Goal: Information Seeking & Learning: Find specific fact

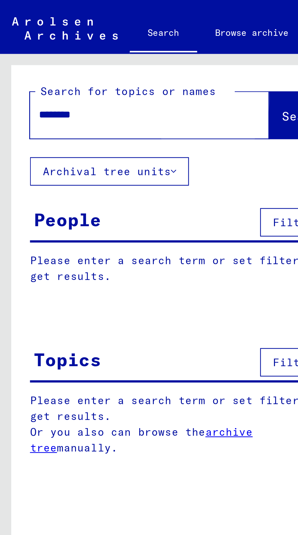
type input "********"
click at [114, 47] on span "Search" at bounding box center [123, 47] width 18 height 6
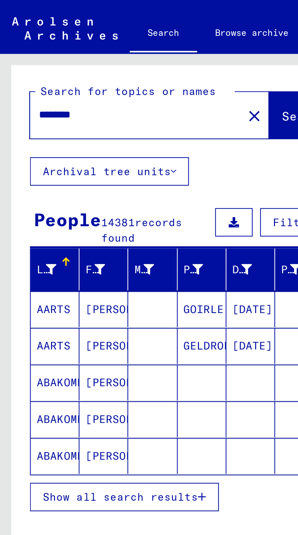
scroll to position [34, 0]
click at [57, 199] on span "Show all search results" at bounding box center [48, 201] width 63 height 5
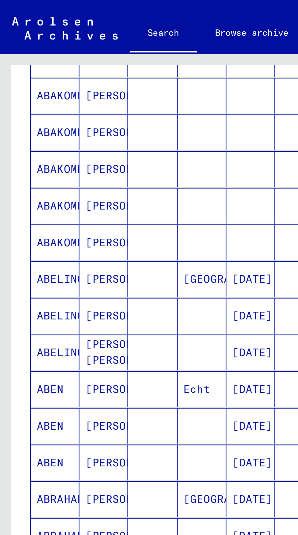
scroll to position [155, 0]
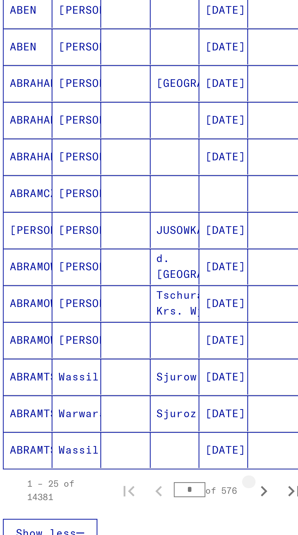
click at [119, 340] on icon "Next page" at bounding box center [118, 344] width 9 height 9
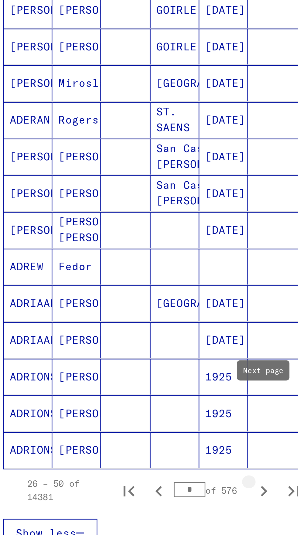
click at [121, 340] on icon "Next page" at bounding box center [118, 344] width 9 height 9
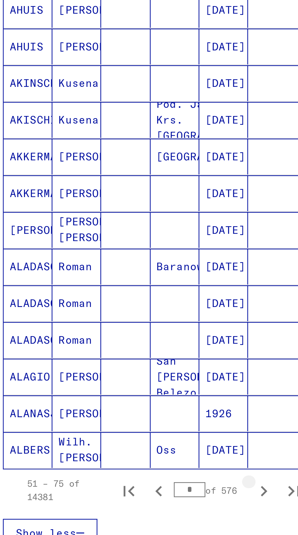
click at [121, 340] on icon "Next page" at bounding box center [118, 344] width 9 height 9
click at [118, 342] on icon "Next page" at bounding box center [118, 344] width 3 height 4
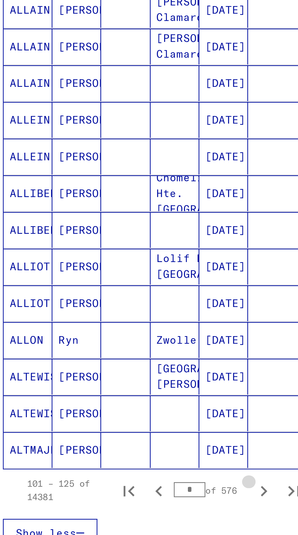
click at [119, 340] on icon "Next page" at bounding box center [118, 344] width 9 height 9
click at [118, 340] on icon "Next page" at bounding box center [118, 344] width 9 height 9
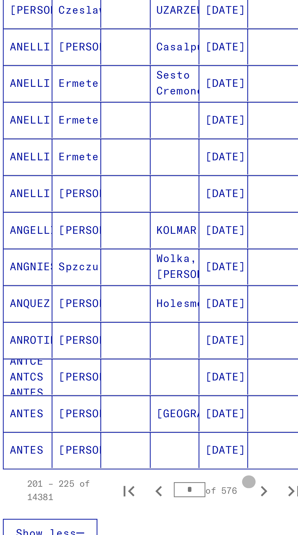
click at [118, 340] on icon "Next page" at bounding box center [118, 344] width 9 height 9
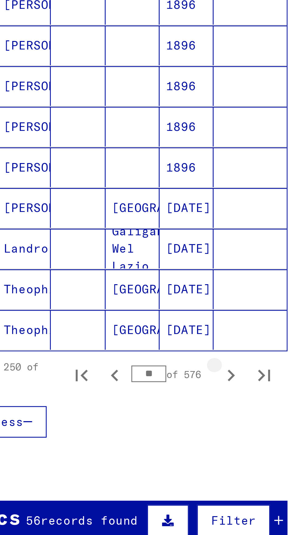
click at [119, 338] on button "Next page" at bounding box center [118, 344] width 12 height 12
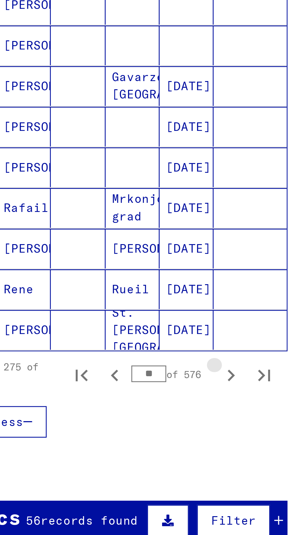
click at [119, 340] on icon "Next page" at bounding box center [118, 344] width 9 height 9
click at [116, 340] on icon "Next page" at bounding box center [118, 344] width 9 height 9
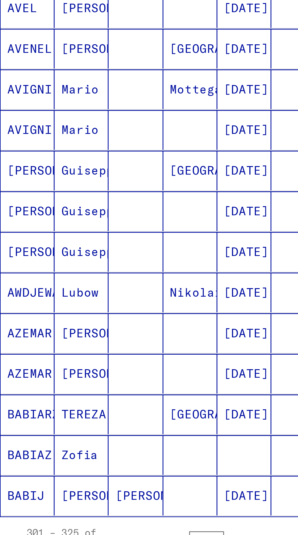
scroll to position [89, 0]
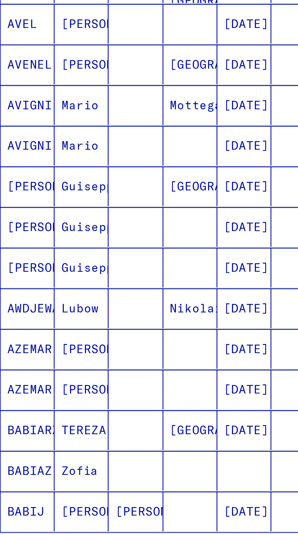
click at [46, 297] on mat-cell "Guiseppe" at bounding box center [42, 304] width 20 height 15
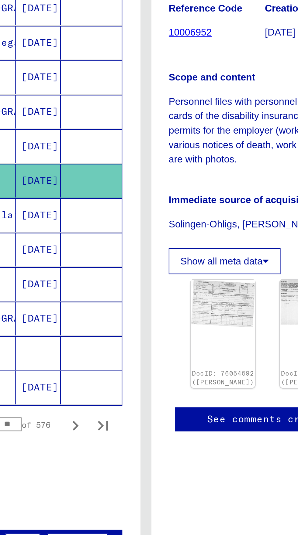
scroll to position [163, 0]
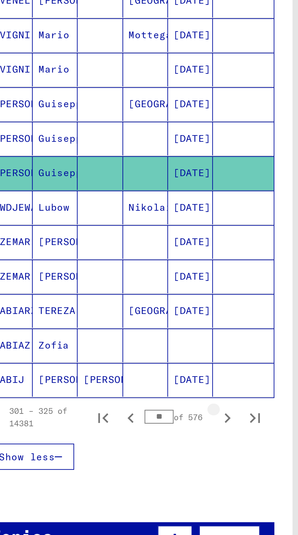
click at [120, 340] on icon "Next page" at bounding box center [118, 344] width 9 height 9
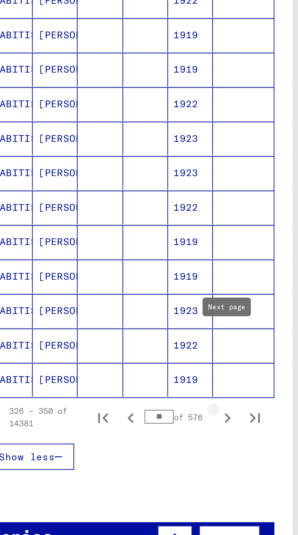
click at [118, 342] on icon "Next page" at bounding box center [118, 344] width 3 height 4
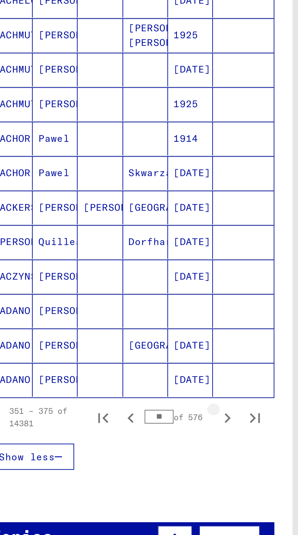
click at [122, 338] on button "Next page" at bounding box center [118, 344] width 12 height 12
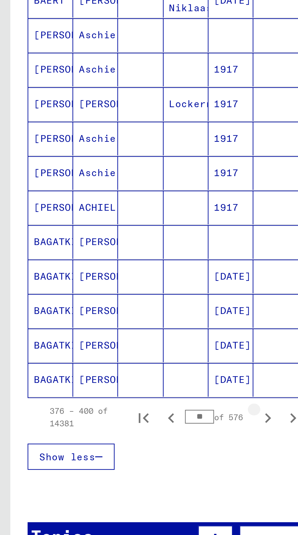
click at [120, 340] on icon "Next page" at bounding box center [118, 344] width 9 height 9
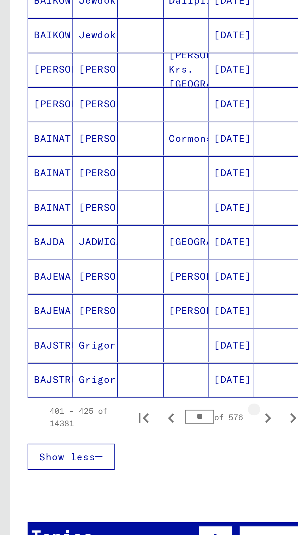
click at [118, 340] on icon "Next page" at bounding box center [118, 344] width 9 height 9
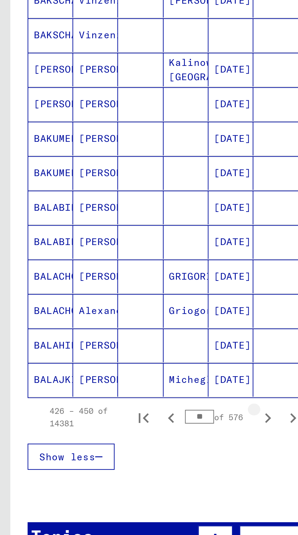
click at [120, 340] on icon "Next page" at bounding box center [118, 344] width 9 height 9
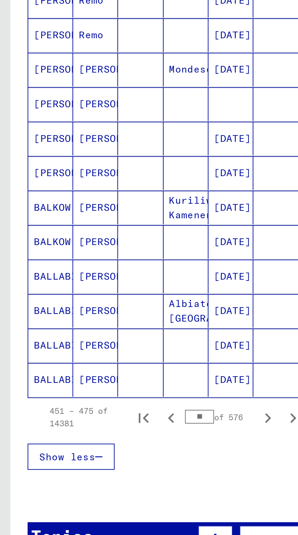
click at [86, 341] on input "**" at bounding box center [87, 344] width 13 height 6
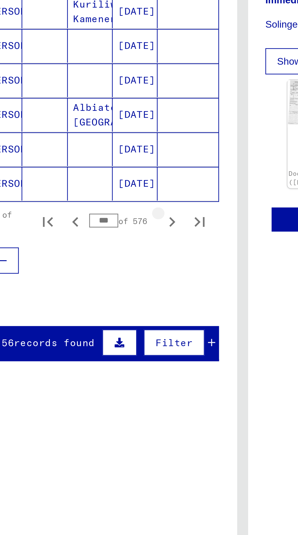
click at [120, 340] on icon "Next page" at bounding box center [118, 344] width 9 height 9
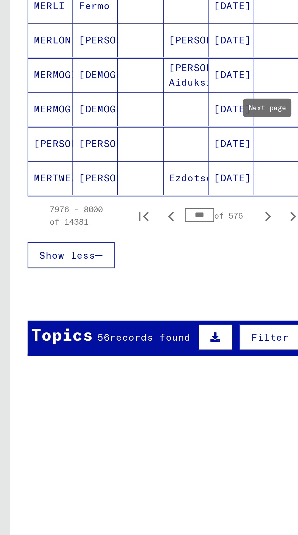
scroll to position [145, 0]
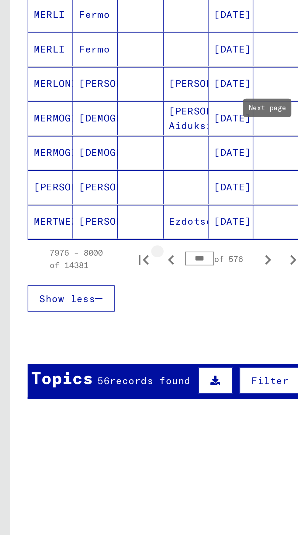
click at [75, 356] on button "Previous page" at bounding box center [75, 362] width 12 height 12
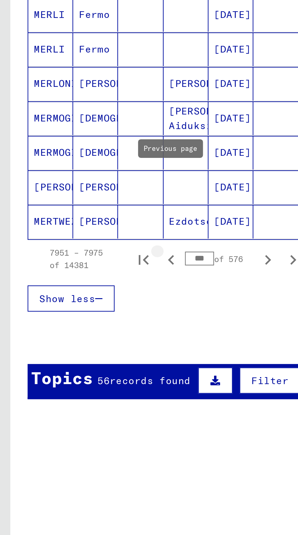
click at [76, 358] on icon "Previous page" at bounding box center [75, 362] width 9 height 9
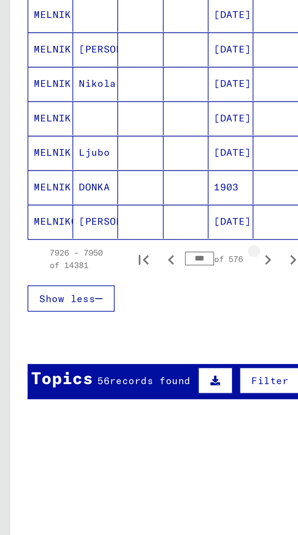
click at [117, 360] on icon "Next page" at bounding box center [118, 362] width 3 height 4
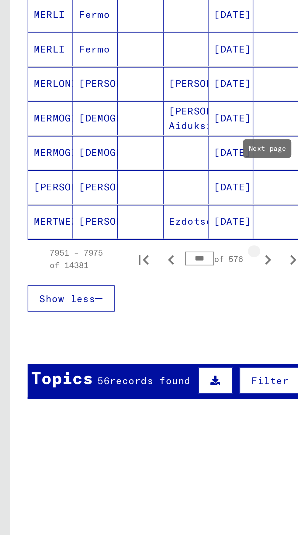
click at [118, 358] on icon "Next page" at bounding box center [118, 362] width 9 height 9
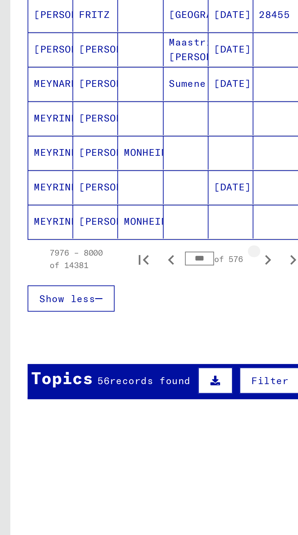
click at [119, 358] on icon "Next page" at bounding box center [118, 362] width 9 height 9
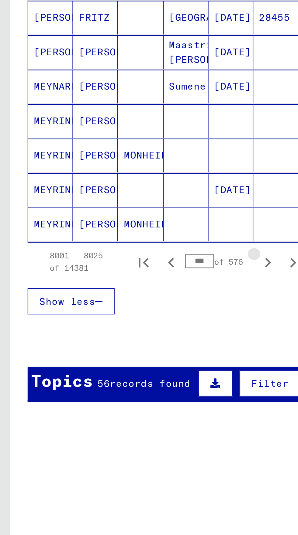
scroll to position [146, 0]
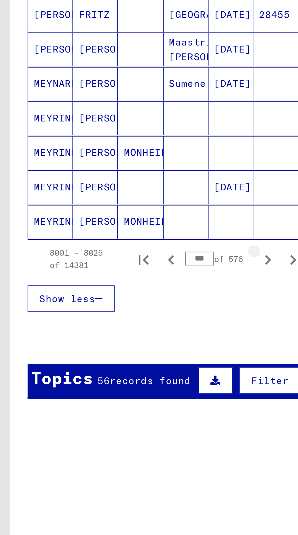
click at [121, 358] on icon "Next page" at bounding box center [118, 362] width 9 height 9
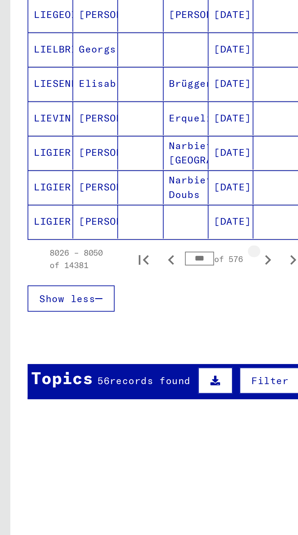
click at [118, 358] on icon "Next page" at bounding box center [118, 362] width 9 height 9
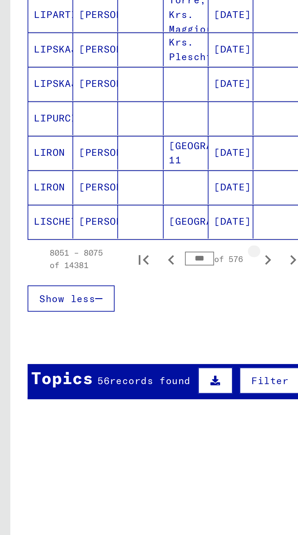
click at [121, 358] on icon "Next page" at bounding box center [118, 362] width 9 height 9
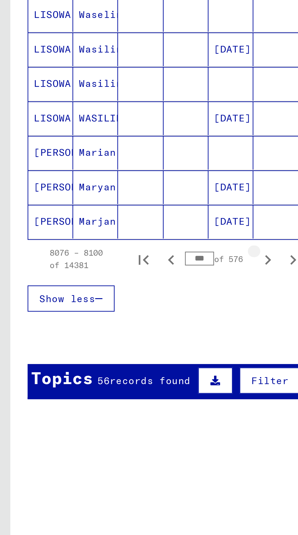
click at [118, 360] on icon "Next page" at bounding box center [118, 362] width 3 height 4
click at [118, 356] on button "Next page" at bounding box center [118, 362] width 12 height 12
click at [117, 358] on icon "Next page" at bounding box center [118, 362] width 9 height 9
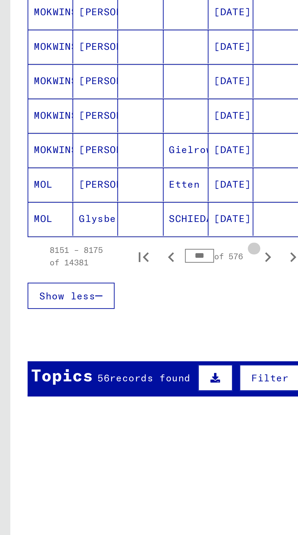
click at [118, 359] on icon "Next page" at bounding box center [118, 361] width 3 height 4
click at [118, 357] on icon "Next page" at bounding box center [118, 361] width 9 height 9
click at [113, 355] on button "Next page" at bounding box center [118, 361] width 12 height 12
click at [120, 357] on icon "Next page" at bounding box center [118, 361] width 9 height 9
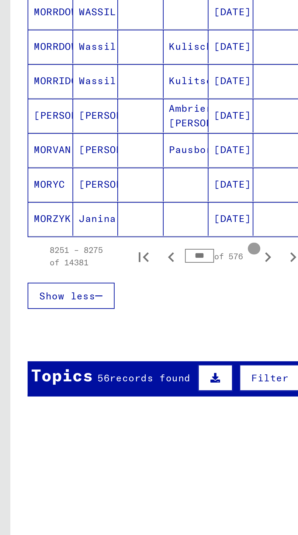
click at [120, 357] on icon "Next page" at bounding box center [118, 361] width 9 height 9
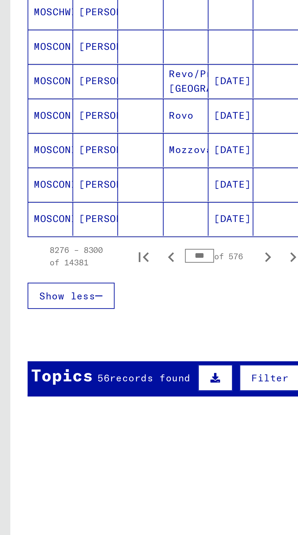
scroll to position [145, 0]
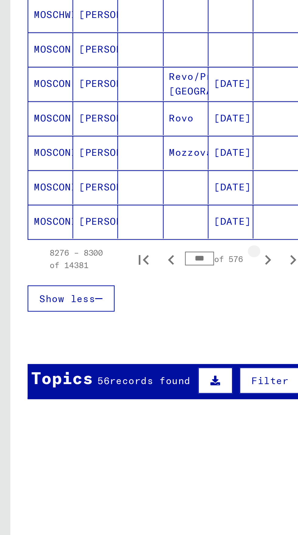
click at [116, 358] on icon "Next page" at bounding box center [118, 362] width 9 height 9
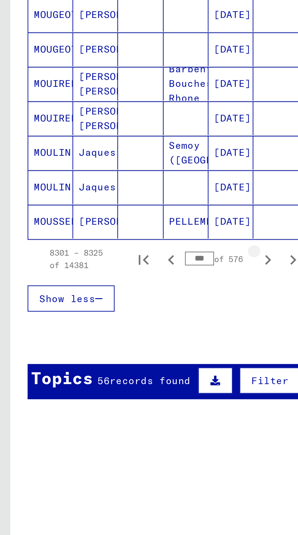
click at [118, 358] on icon "Next page" at bounding box center [118, 362] width 9 height 9
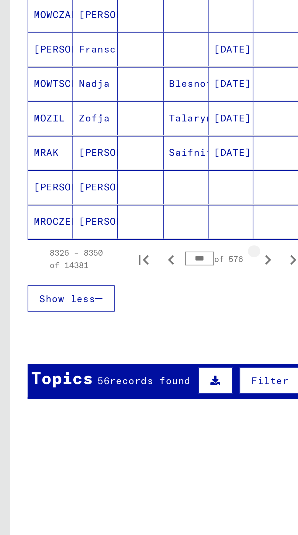
click at [113, 356] on button "Next page" at bounding box center [118, 362] width 12 height 12
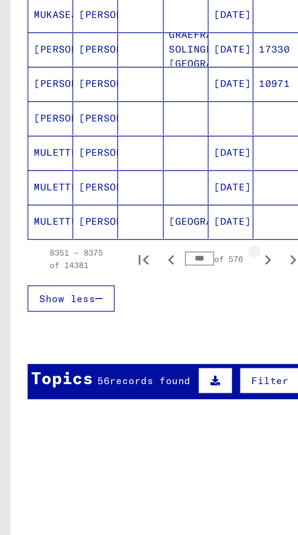
click at [113, 356] on button "Next page" at bounding box center [118, 362] width 12 height 12
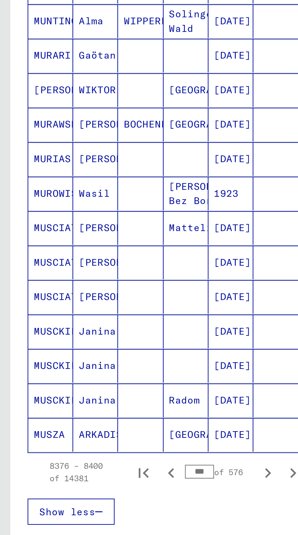
scroll to position [52, 0]
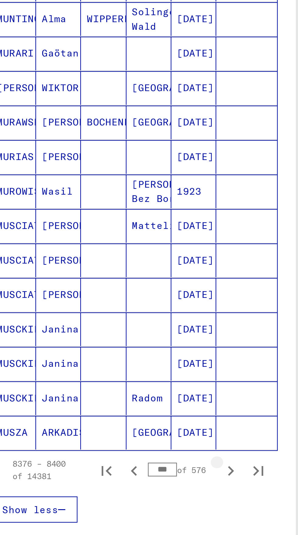
click at [116, 451] on icon "Next page" at bounding box center [118, 455] width 9 height 9
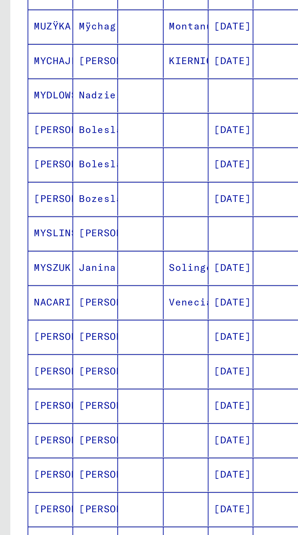
scroll to position [34, 0]
click at [77, 338] on button "Previous page" at bounding box center [75, 344] width 12 height 12
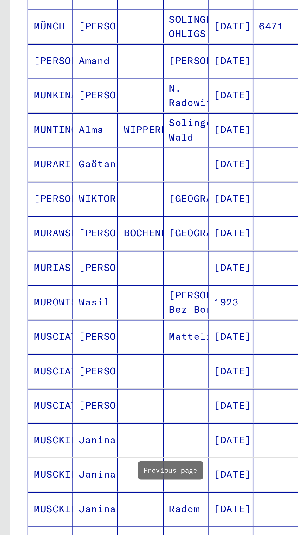
click at [75, 340] on icon "Previous page" at bounding box center [75, 344] width 9 height 9
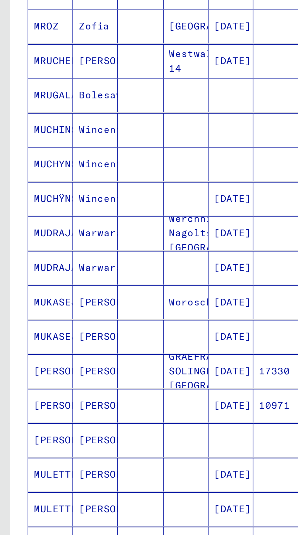
click at [75, 340] on icon "Previous page" at bounding box center [75, 344] width 9 height 9
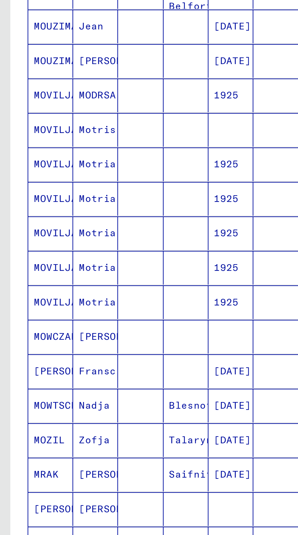
click at [75, 342] on icon "Previous page" at bounding box center [75, 344] width 3 height 4
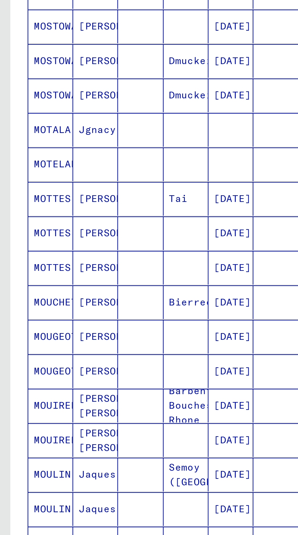
click at [75, 340] on icon "Previous page" at bounding box center [75, 344] width 9 height 9
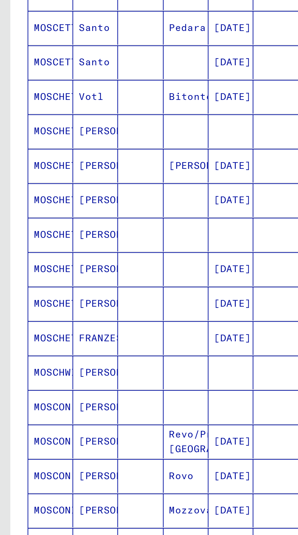
scroll to position [163, 0]
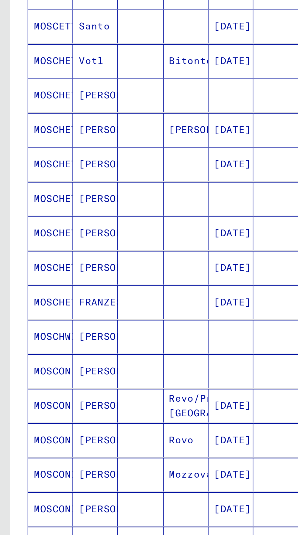
click at [78, 340] on icon "Previous page" at bounding box center [75, 344] width 9 height 9
type input "***"
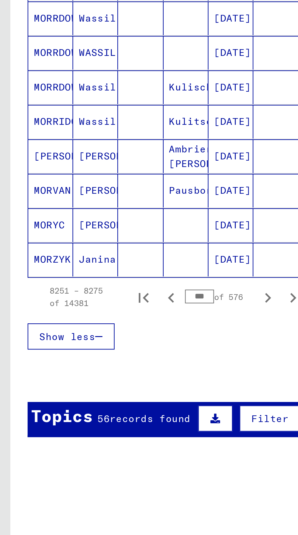
click at [77, 394] on div "56 records found" at bounding box center [63, 397] width 41 height 6
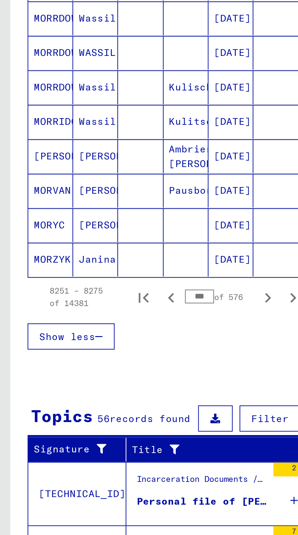
scroll to position [168, 0]
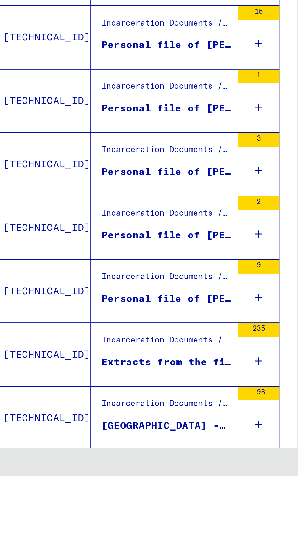
scroll to position [69, 0]
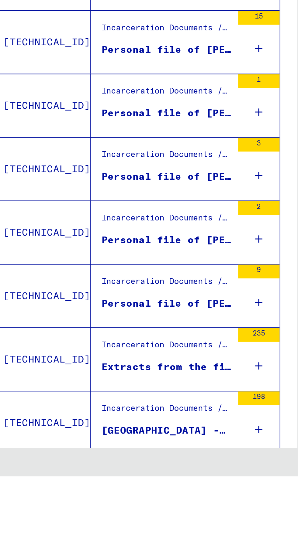
click at [108, 512] on div "[GEOGRAPHIC_DATA] - 1. Regional judicial prison [GEOGRAPHIC_DATA] - 2.-6. judic…" at bounding box center [88, 515] width 57 height 6
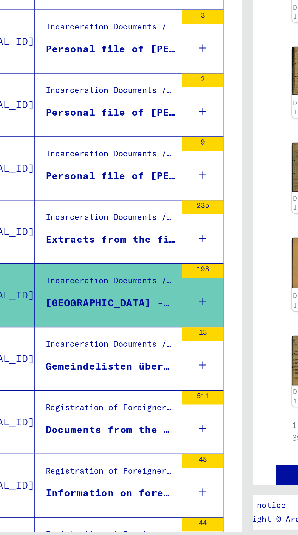
scroll to position [168, 0]
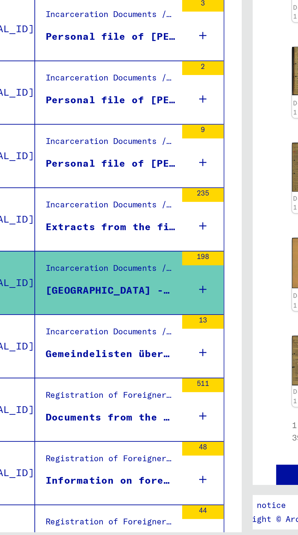
click at [130, 414] on icon at bounding box center [129, 415] width 3 height 21
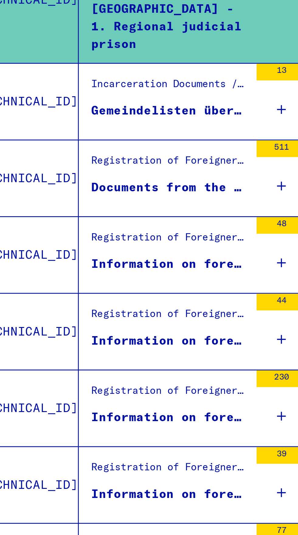
scroll to position [293, 0]
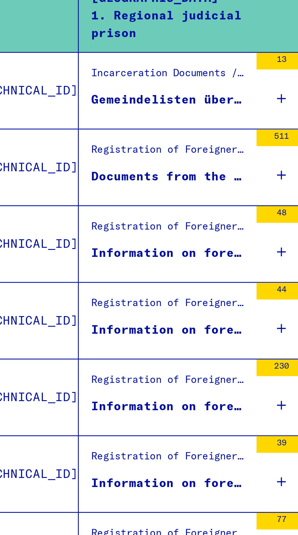
click at [111, 420] on div "Information on foreigners being permanantly or temporarily present in the distr…" at bounding box center [88, 420] width 57 height 6
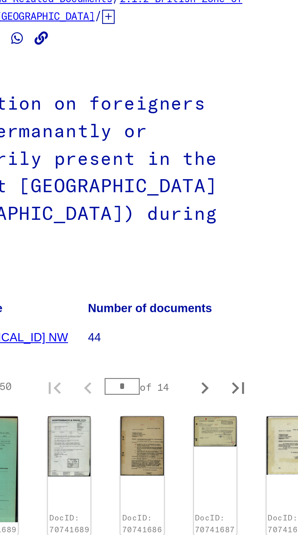
scroll to position [122, 19]
click at [269, 385] on img at bounding box center [276, 390] width 15 height 11
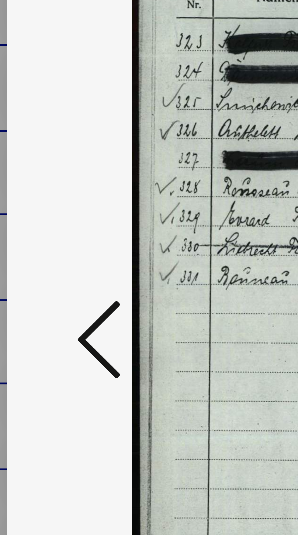
click at [47, 259] on icon at bounding box center [44, 252] width 7 height 15
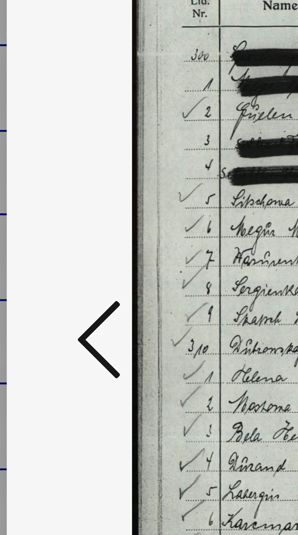
click at [46, 259] on icon at bounding box center [44, 252] width 7 height 15
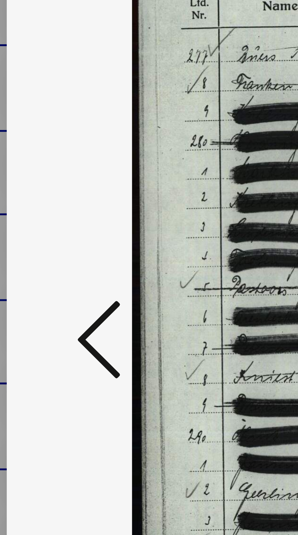
click at [46, 259] on icon at bounding box center [44, 252] width 7 height 15
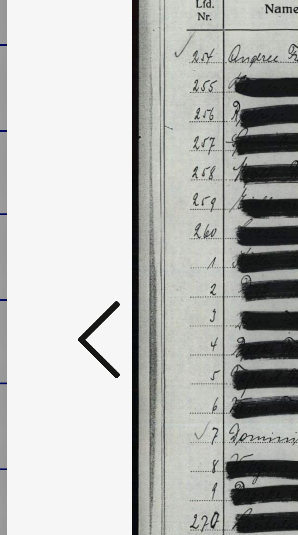
click at [48, 259] on icon at bounding box center [44, 252] width 7 height 15
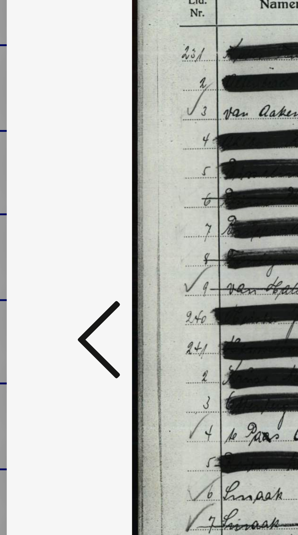
click at [46, 259] on icon at bounding box center [44, 252] width 7 height 15
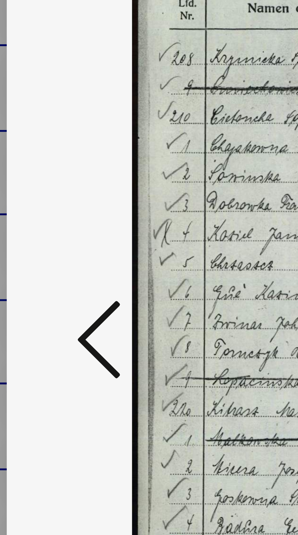
click at [46, 259] on icon at bounding box center [44, 252] width 7 height 15
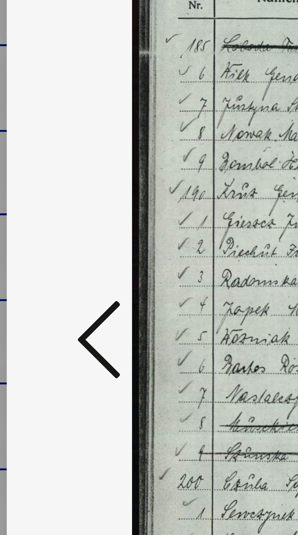
click at [47, 259] on icon at bounding box center [44, 252] width 7 height 15
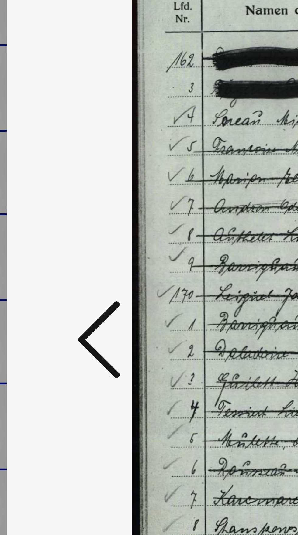
click at [48, 259] on icon at bounding box center [44, 252] width 7 height 15
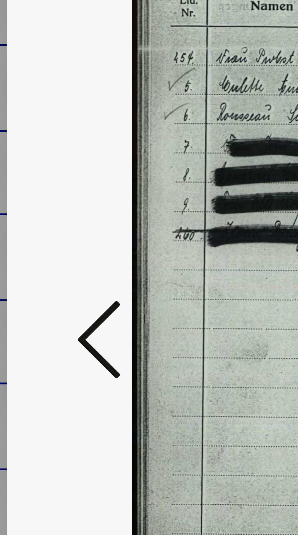
click at [48, 259] on icon at bounding box center [44, 252] width 7 height 15
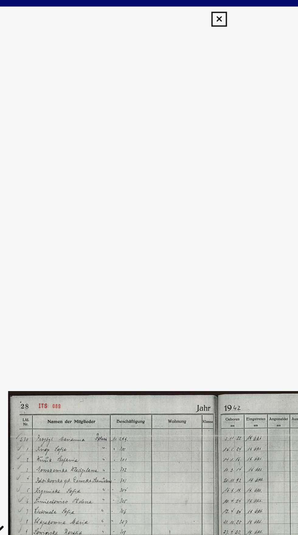
click at [151, 12] on icon at bounding box center [148, 8] width 7 height 7
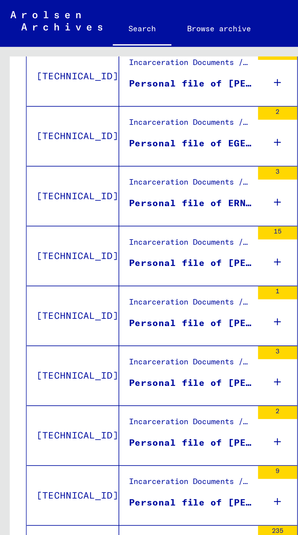
scroll to position [330, 0]
